Goal: Task Accomplishment & Management: Use online tool/utility

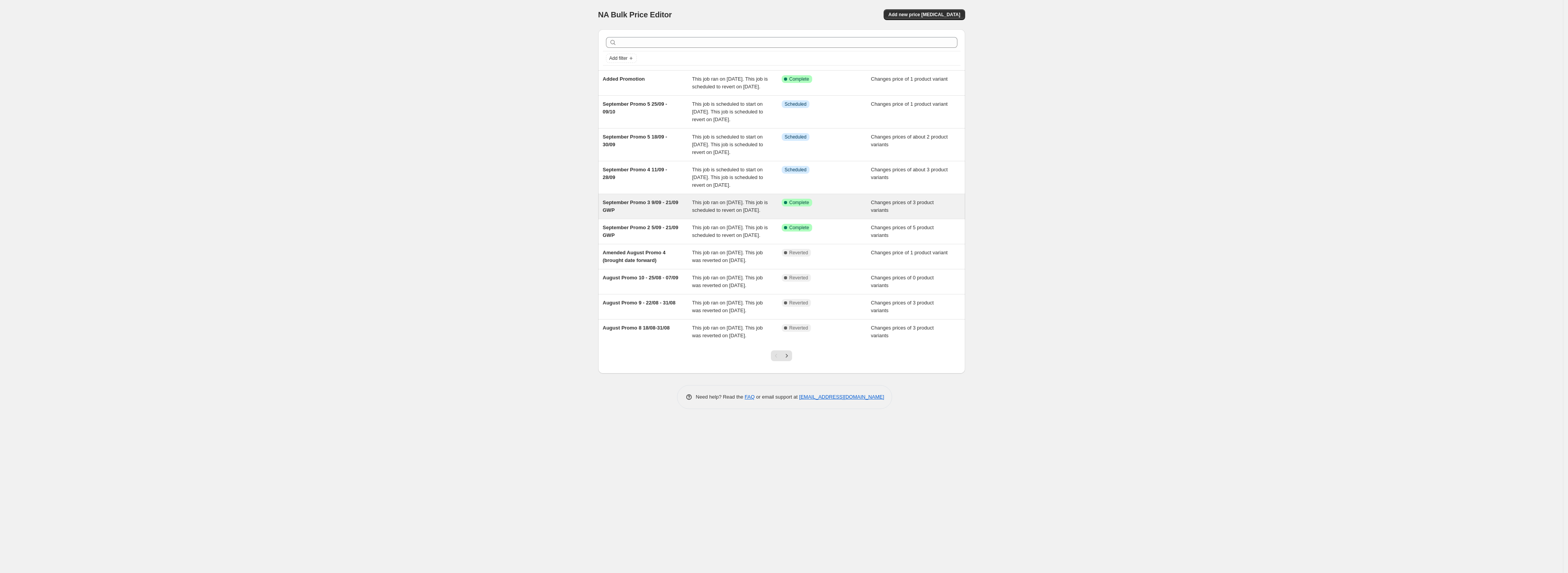
click at [777, 214] on div "This job ran on [DATE]. This job is scheduled to revert on [DATE]." at bounding box center [737, 206] width 89 height 15
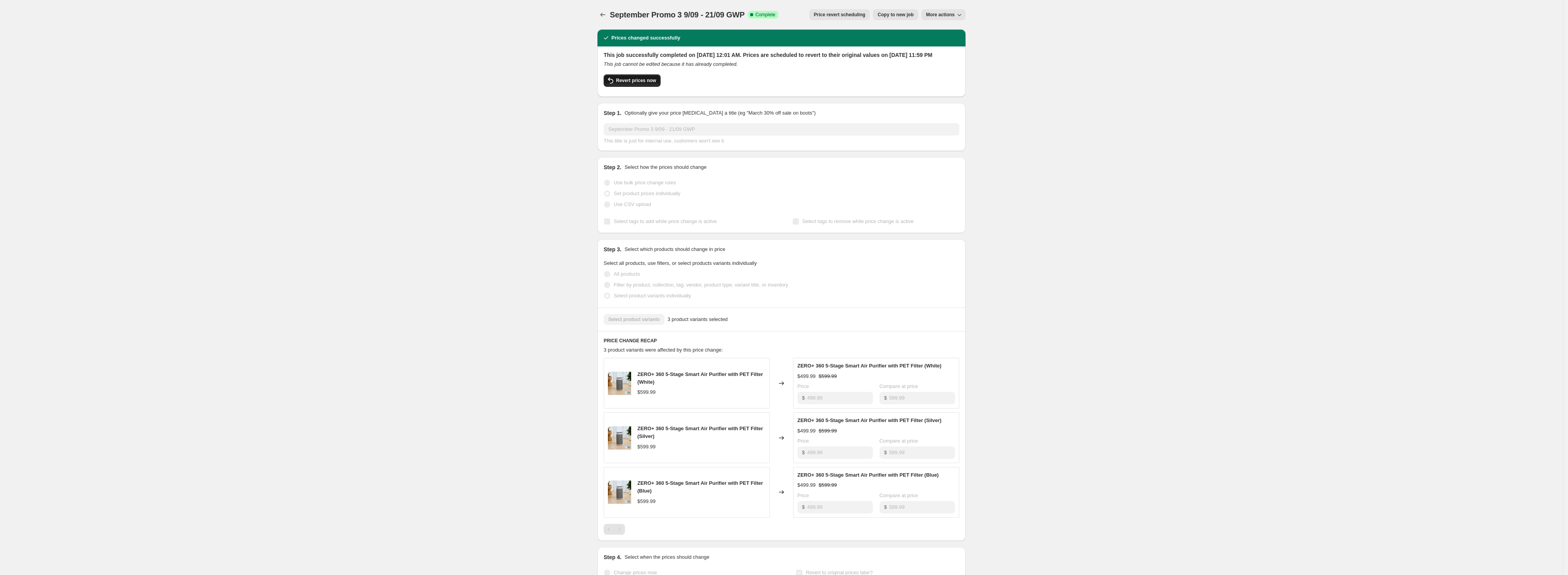
click at [642, 87] on button "Revert prices now" at bounding box center [632, 81] width 57 height 12
checkbox input "false"
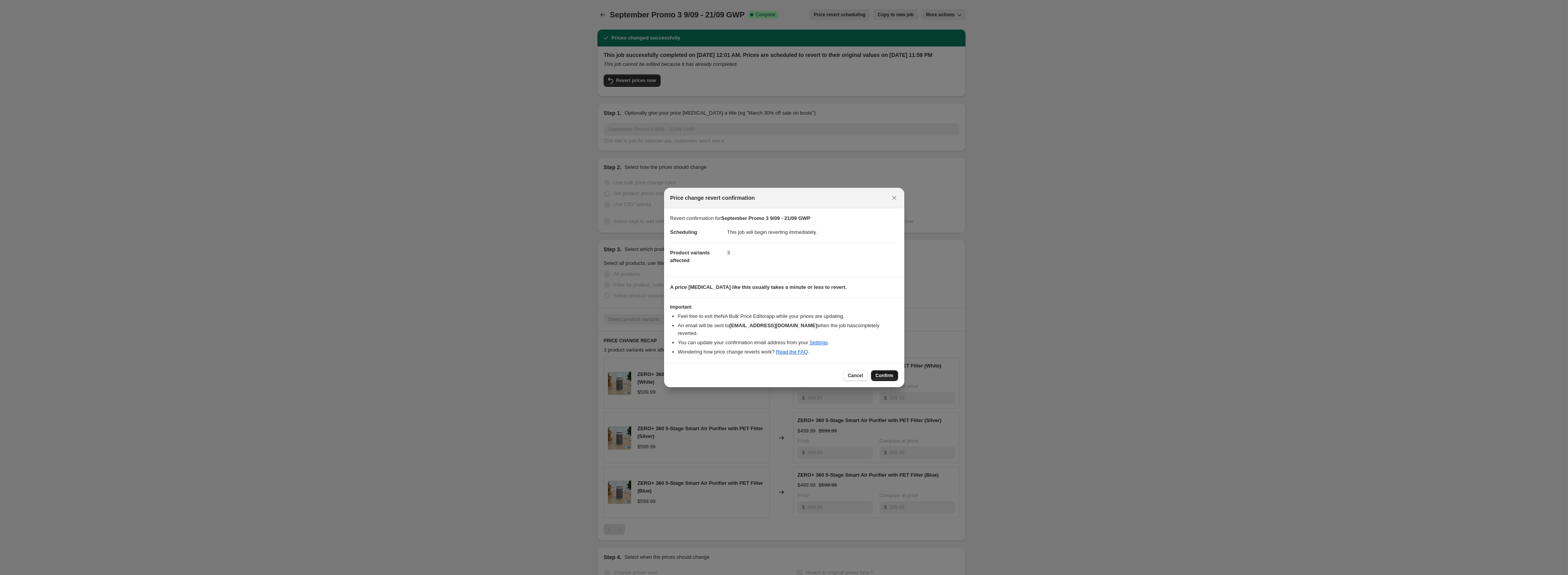
click at [882, 377] on span "Confirm" at bounding box center [884, 375] width 18 height 6
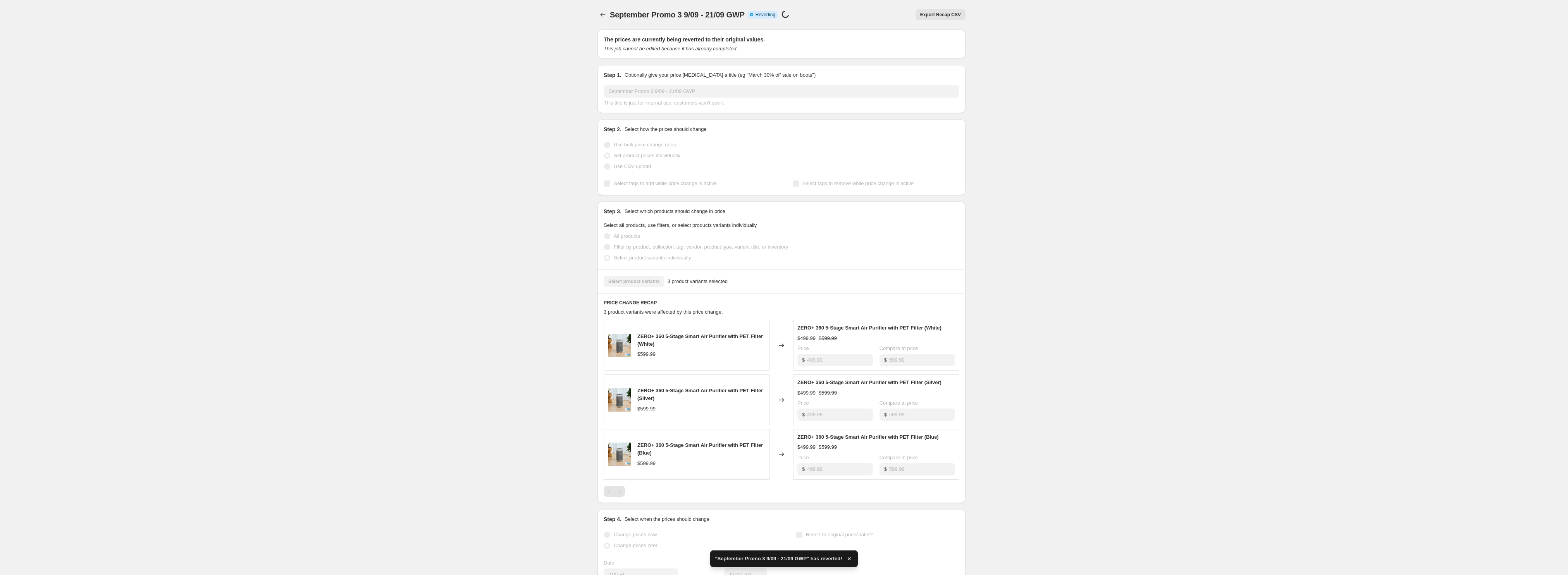
checkbox input "true"
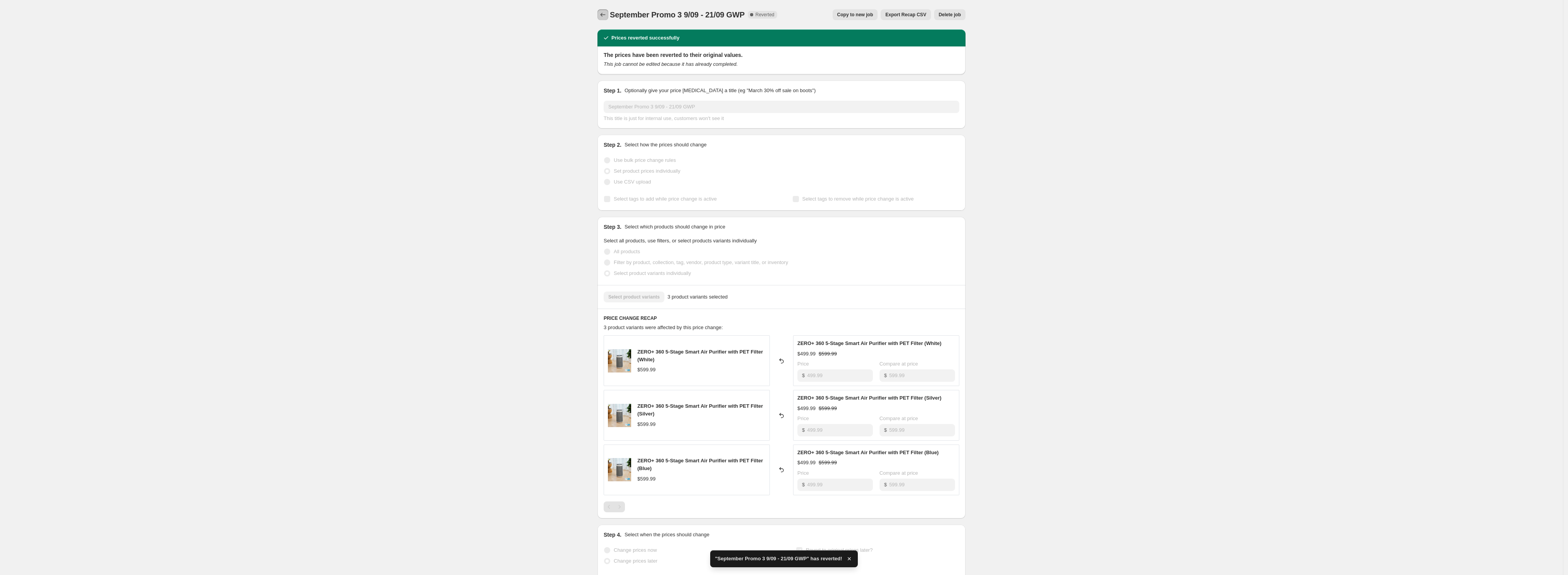
click at [604, 11] on icon "Price change jobs" at bounding box center [603, 15] width 8 height 8
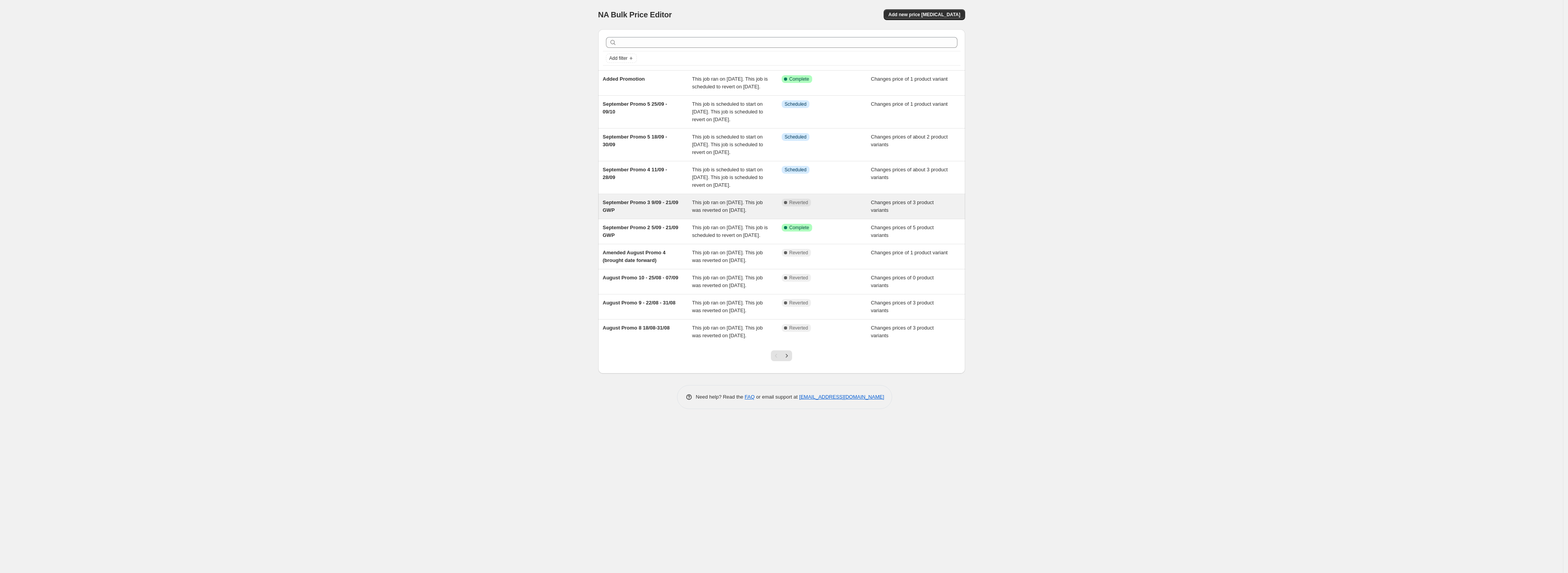
click at [634, 214] on div "September Promo 3 9/09 - 21/09 GWP" at bounding box center [647, 206] width 89 height 15
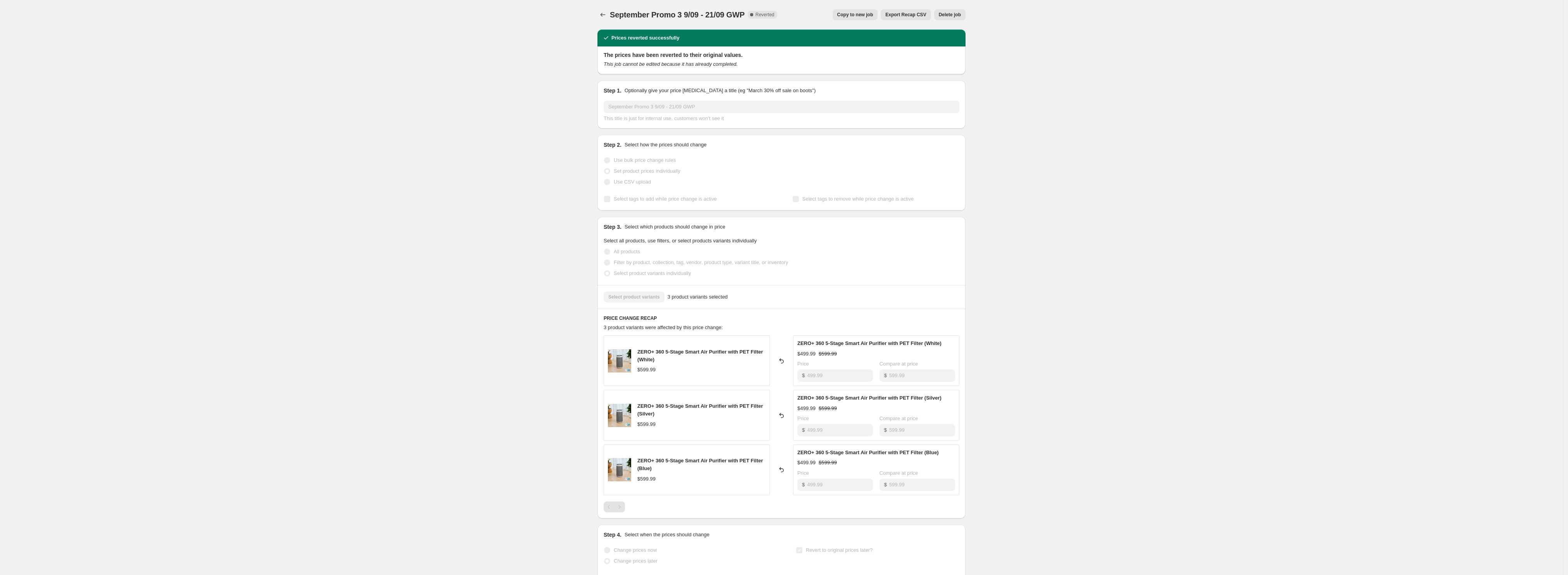
click at [871, 15] on span "Copy to new job" at bounding box center [855, 15] width 36 height 6
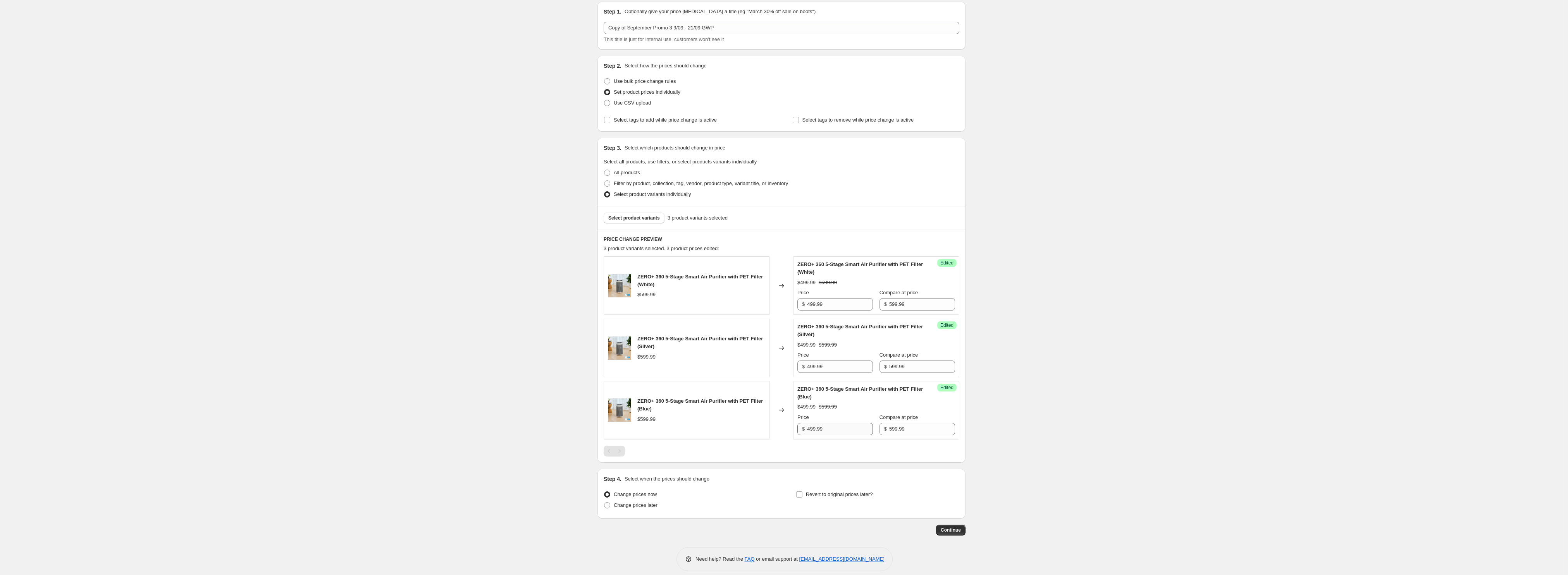
scroll to position [36, 0]
click at [639, 499] on span "Change prices later" at bounding box center [636, 497] width 44 height 6
click at [604, 495] on input "Change prices later" at bounding box center [604, 494] width 1 height 1
radio input "true"
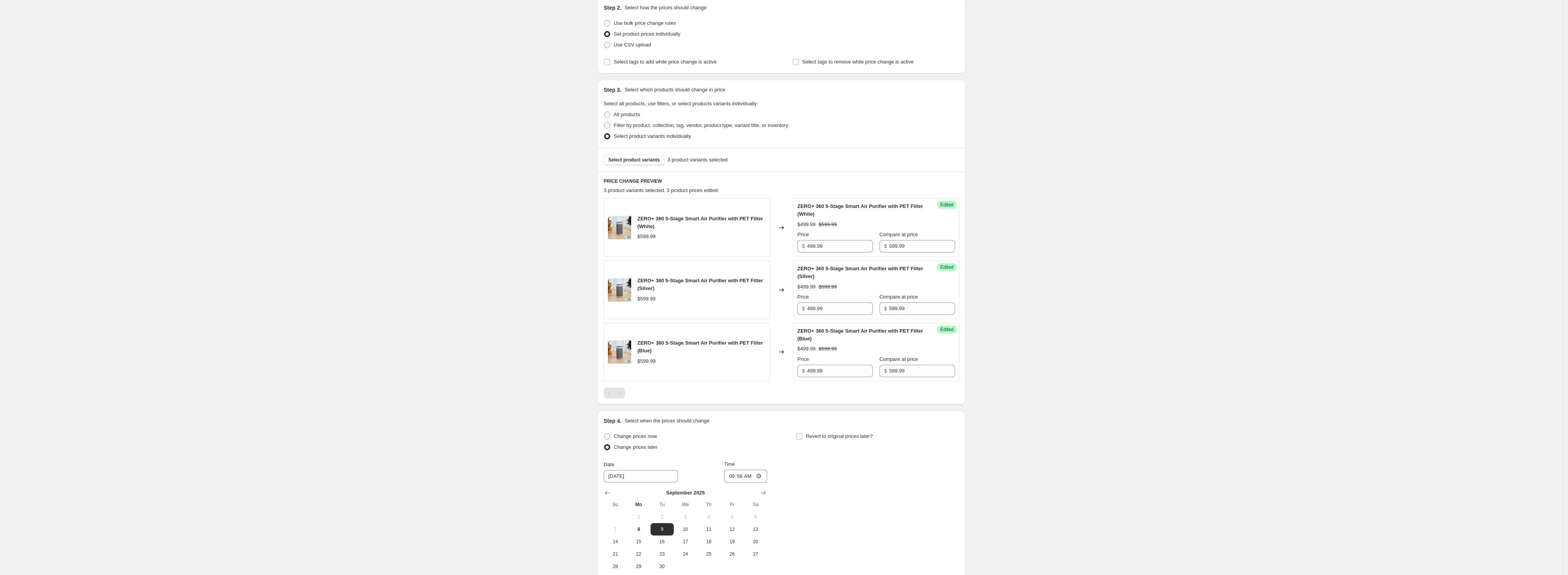
scroll to position [168, 0]
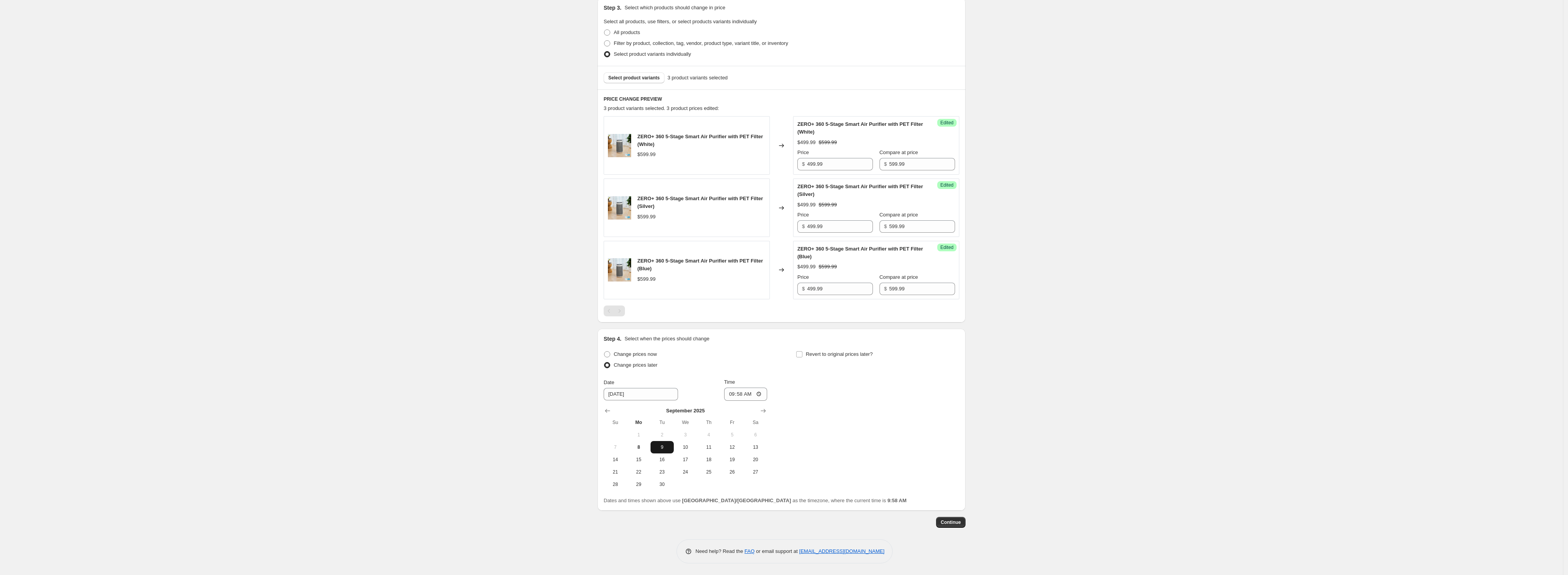
click at [668, 447] on span "9" at bounding box center [662, 447] width 17 height 6
click at [818, 358] on span "Revert to original prices later?" at bounding box center [840, 354] width 67 height 8
click at [802, 358] on input "Revert to original prices later?" at bounding box center [799, 354] width 6 height 6
checkbox input "true"
click at [804, 476] on button "21" at bounding box center [807, 472] width 23 height 12
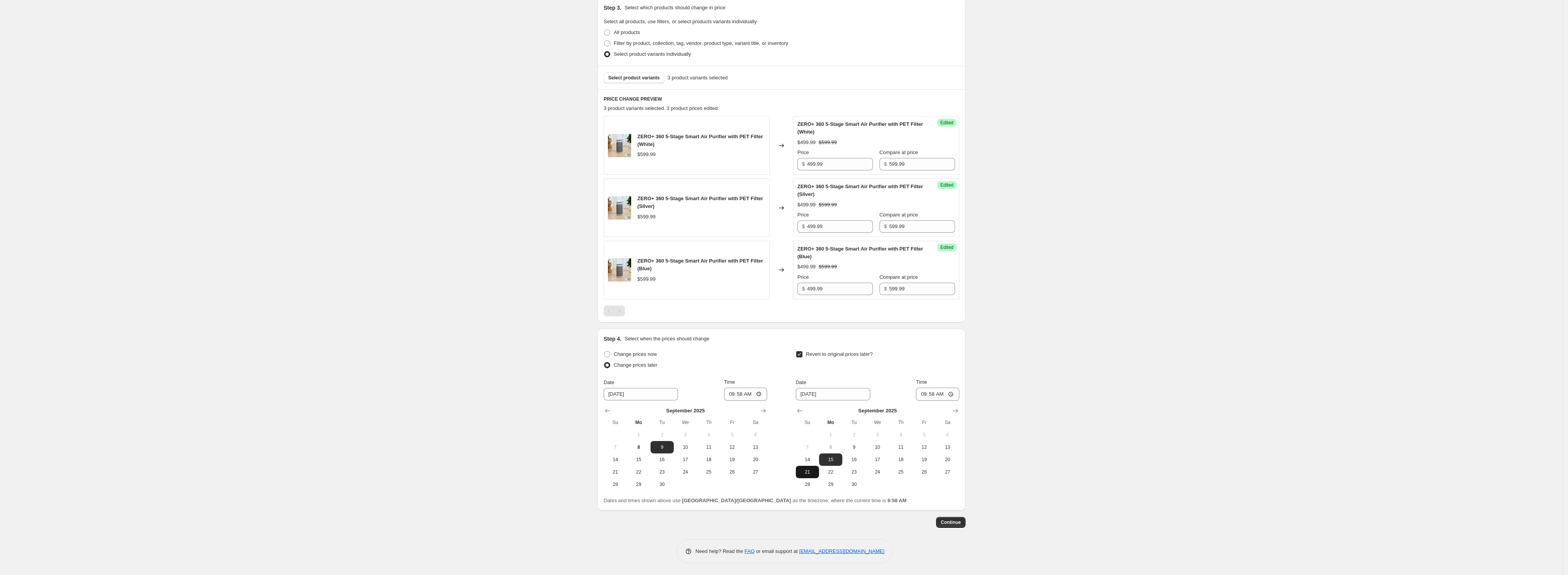
type input "9/21/2025"
click at [923, 392] on input "09:58" at bounding box center [937, 394] width 43 height 13
type input "23:59"
click at [960, 523] on span "Continue" at bounding box center [951, 523] width 20 height 6
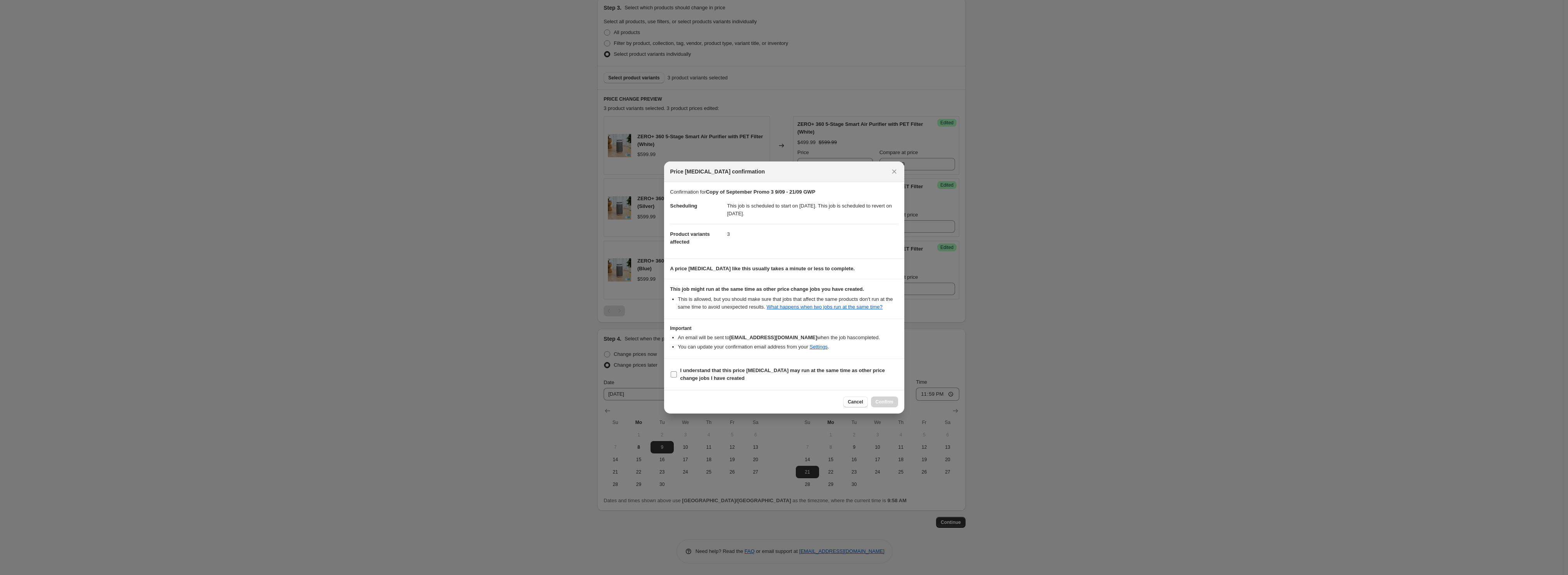
click at [737, 372] on b "I understand that this price change job may run at the same time as other price…" at bounding box center [782, 374] width 205 height 13
click at [677, 372] on input "I understand that this price change job may run at the same time as other price…" at bounding box center [673, 374] width 6 height 6
checkbox input "true"
click at [882, 404] on span "Confirm" at bounding box center [884, 402] width 18 height 6
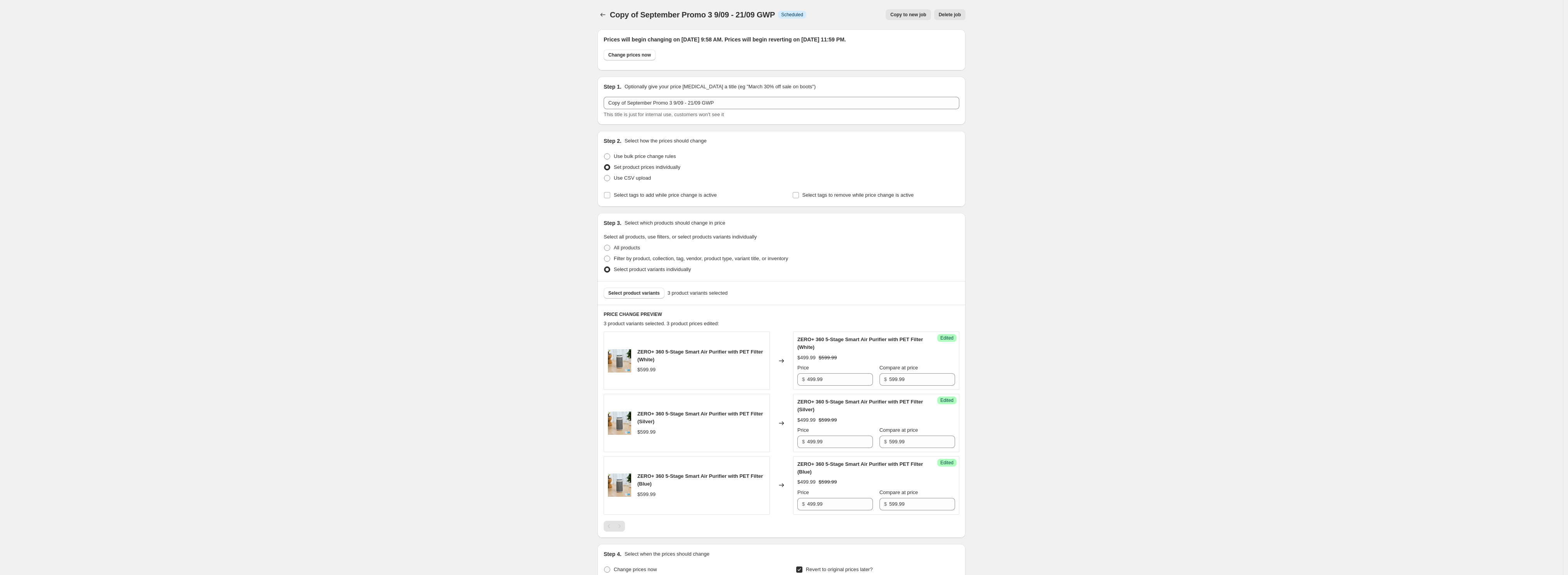
scroll to position [168, 0]
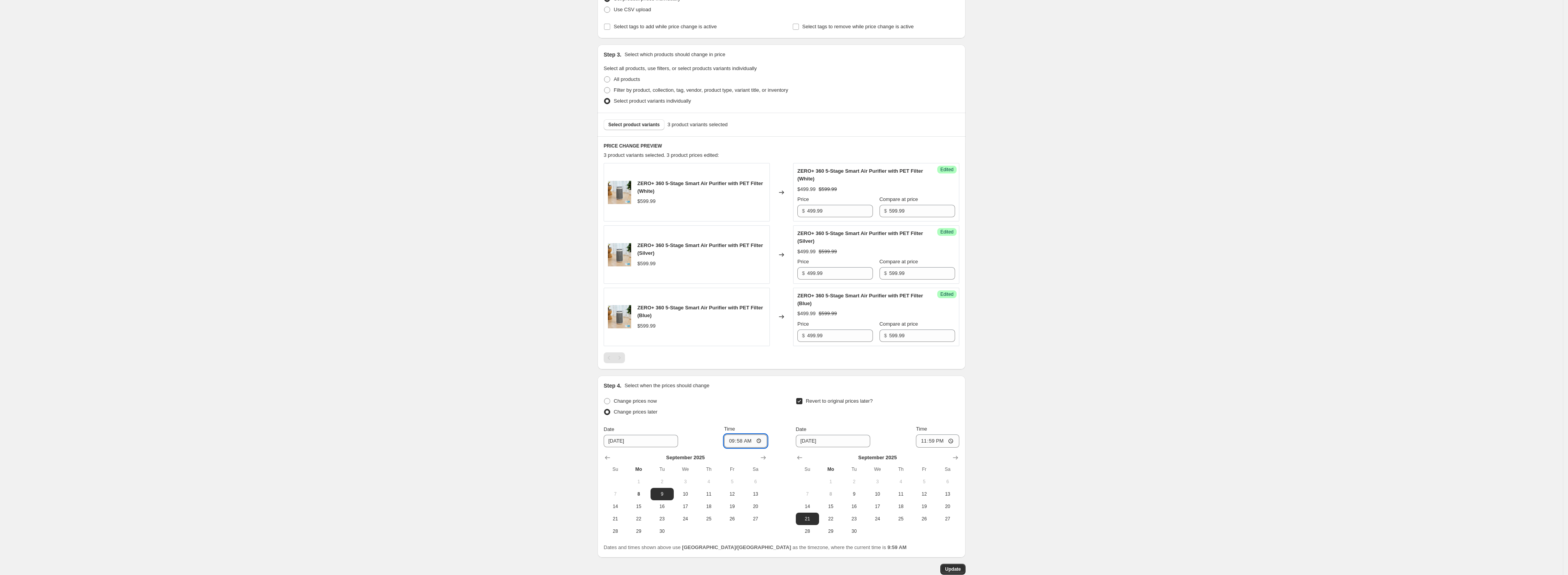
click at [732, 441] on input "09:58" at bounding box center [746, 441] width 43 height 13
type input "00:01"
click at [957, 569] on span "Update" at bounding box center [953, 570] width 16 height 6
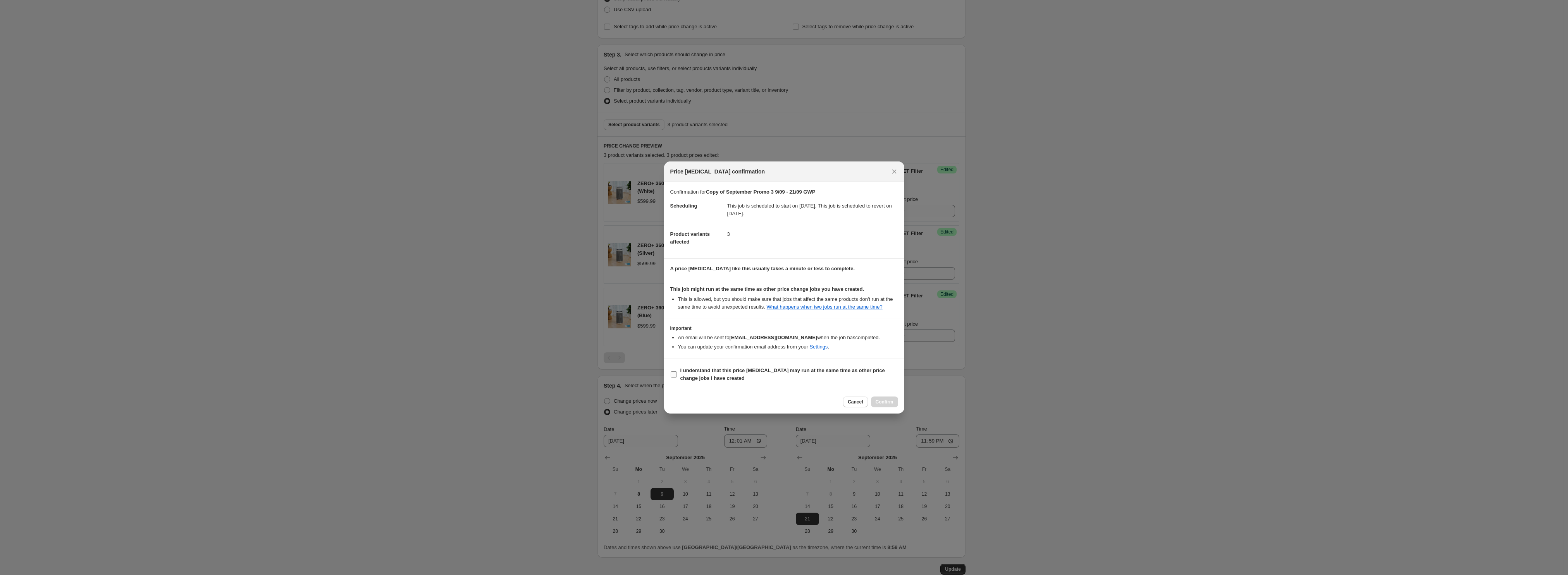
click at [773, 367] on span "I understand that this price change job may run at the same time as other price…" at bounding box center [789, 374] width 218 height 15
click at [677, 371] on input "I understand that this price change job may run at the same time as other price…" at bounding box center [673, 374] width 6 height 6
checkbox input "true"
click at [893, 406] on button "Confirm" at bounding box center [884, 402] width 27 height 11
